Goal: Information Seeking & Learning: Learn about a topic

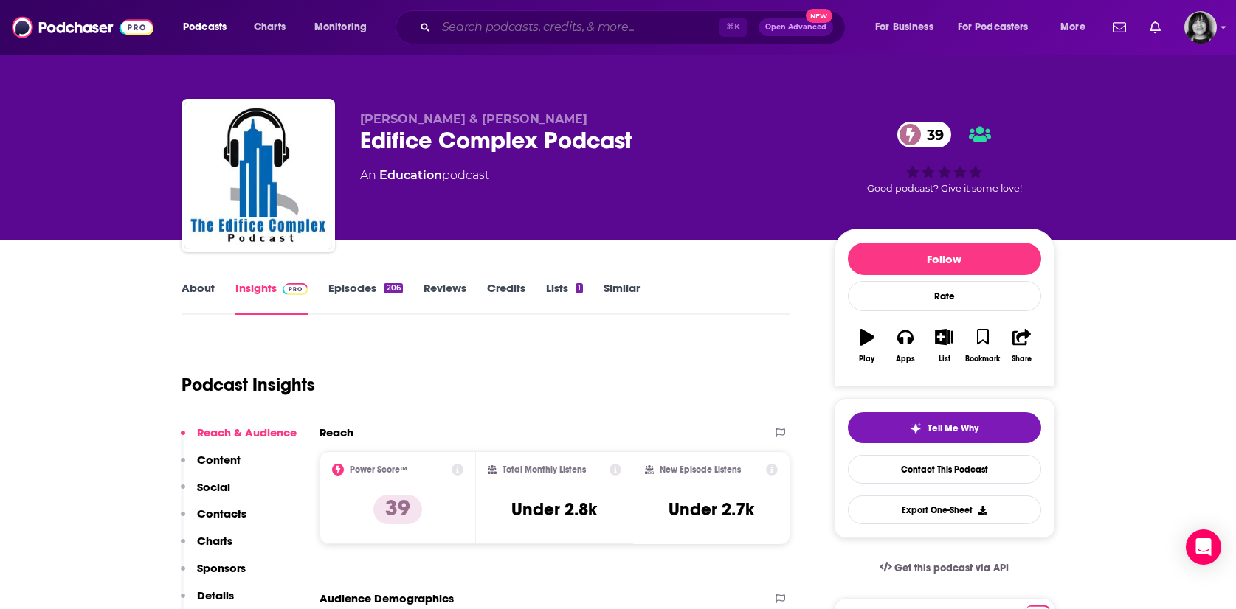
drag, startPoint x: 0, startPoint y: 0, endPoint x: 491, endPoint y: 31, distance: 492.3
click at [491, 31] on input "Search podcasts, credits, & more..." at bounding box center [577, 27] width 283 height 24
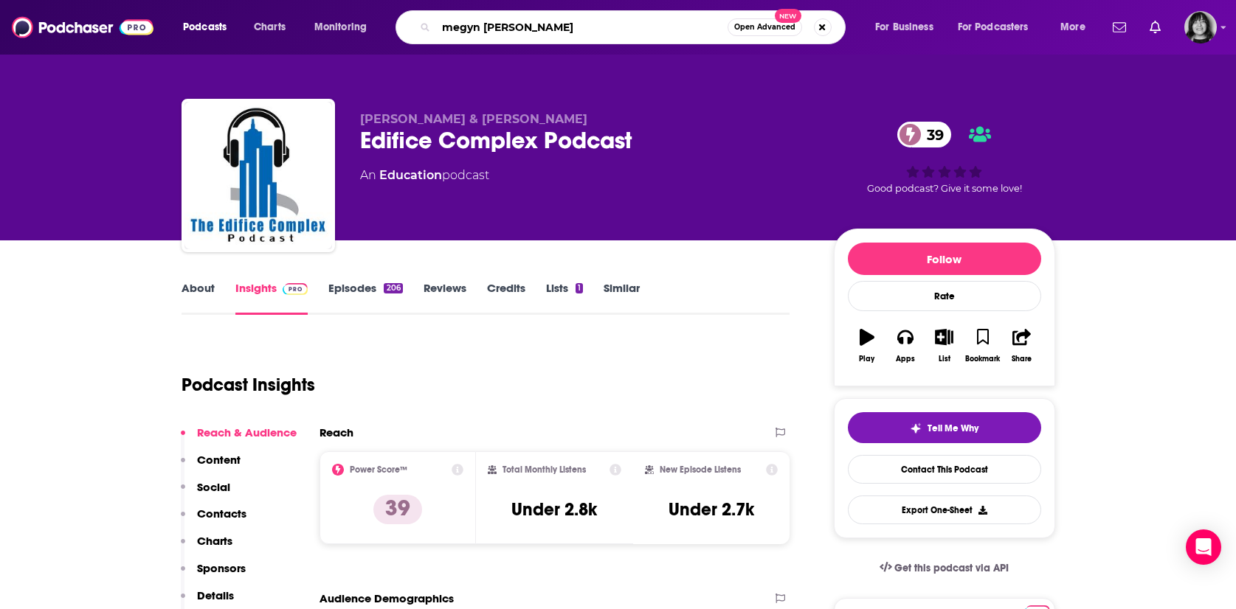
type input "[PERSON_NAME]"
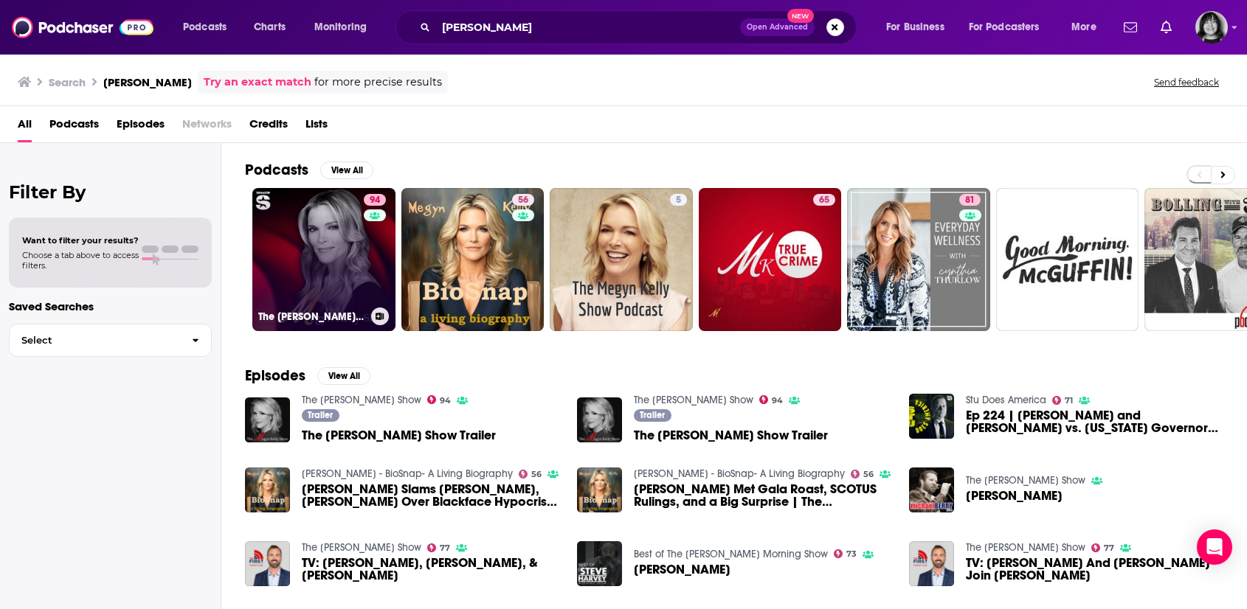
click at [289, 240] on link "94 The [PERSON_NAME] Show" at bounding box center [323, 259] width 143 height 143
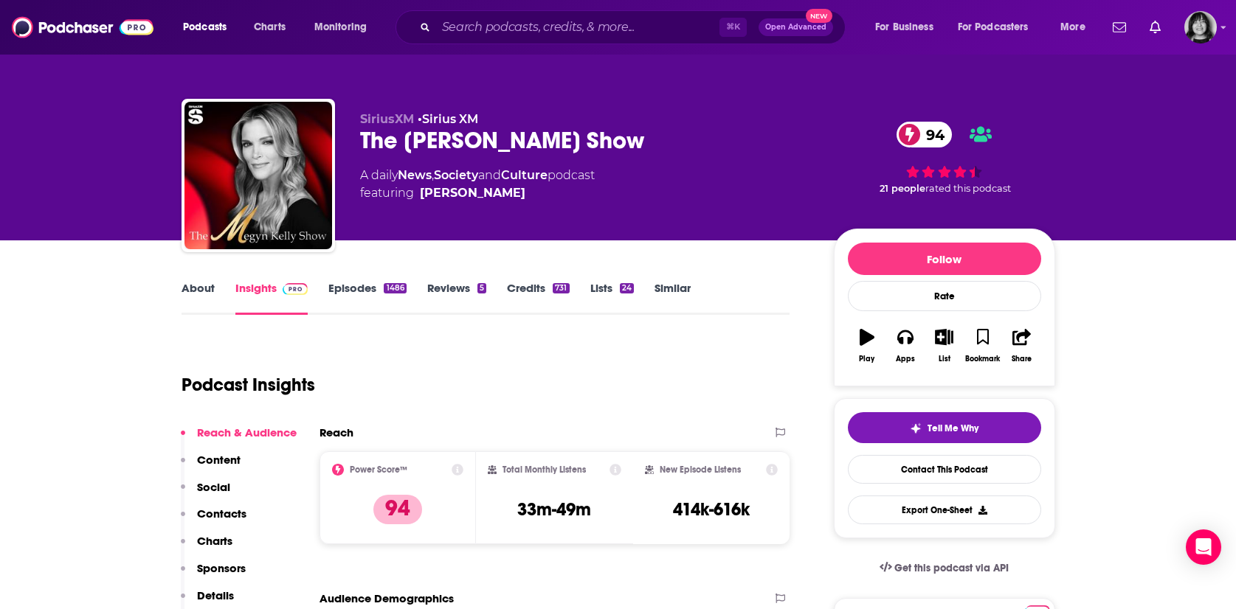
click at [193, 286] on link "About" at bounding box center [197, 298] width 33 height 34
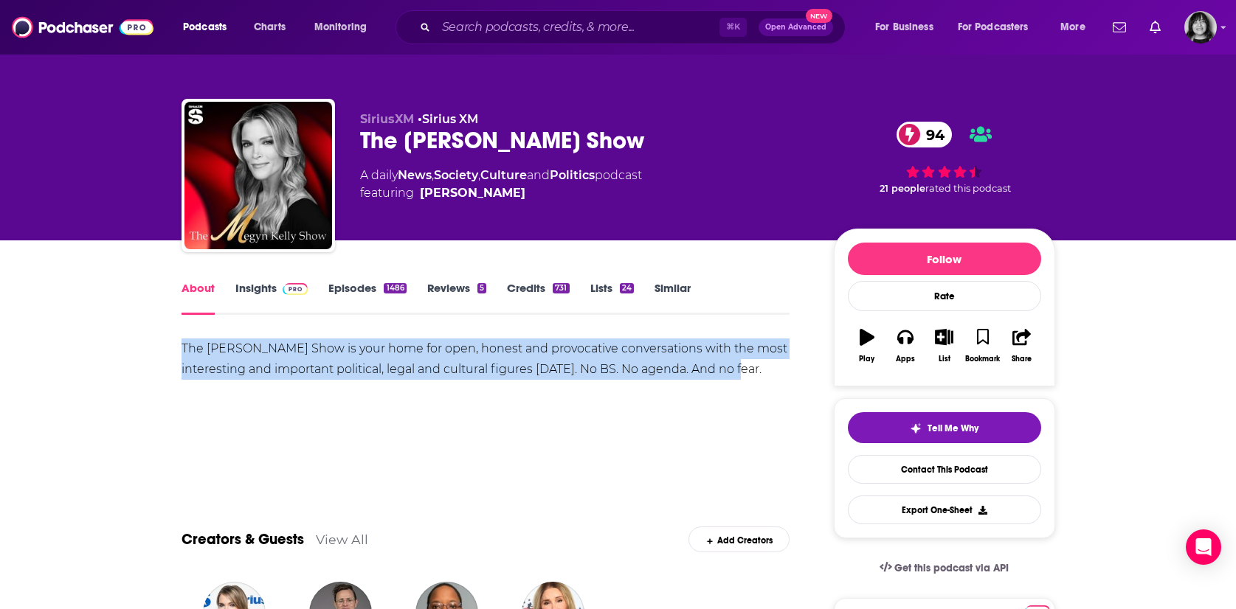
drag, startPoint x: 754, startPoint y: 375, endPoint x: 153, endPoint y: 354, distance: 600.9
copy div "The [PERSON_NAME] Show is your home for open, honest and provocative conversati…"
click at [249, 294] on link "Insights" at bounding box center [271, 298] width 73 height 34
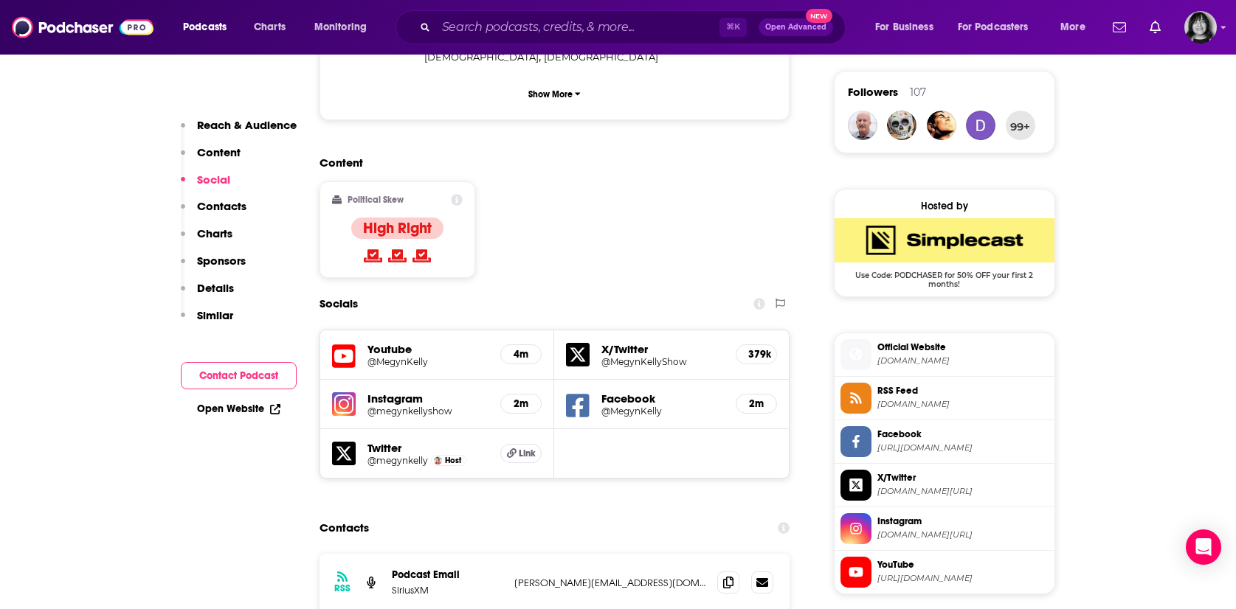
scroll to position [1064, 0]
